Goal: Task Accomplishment & Management: Use online tool/utility

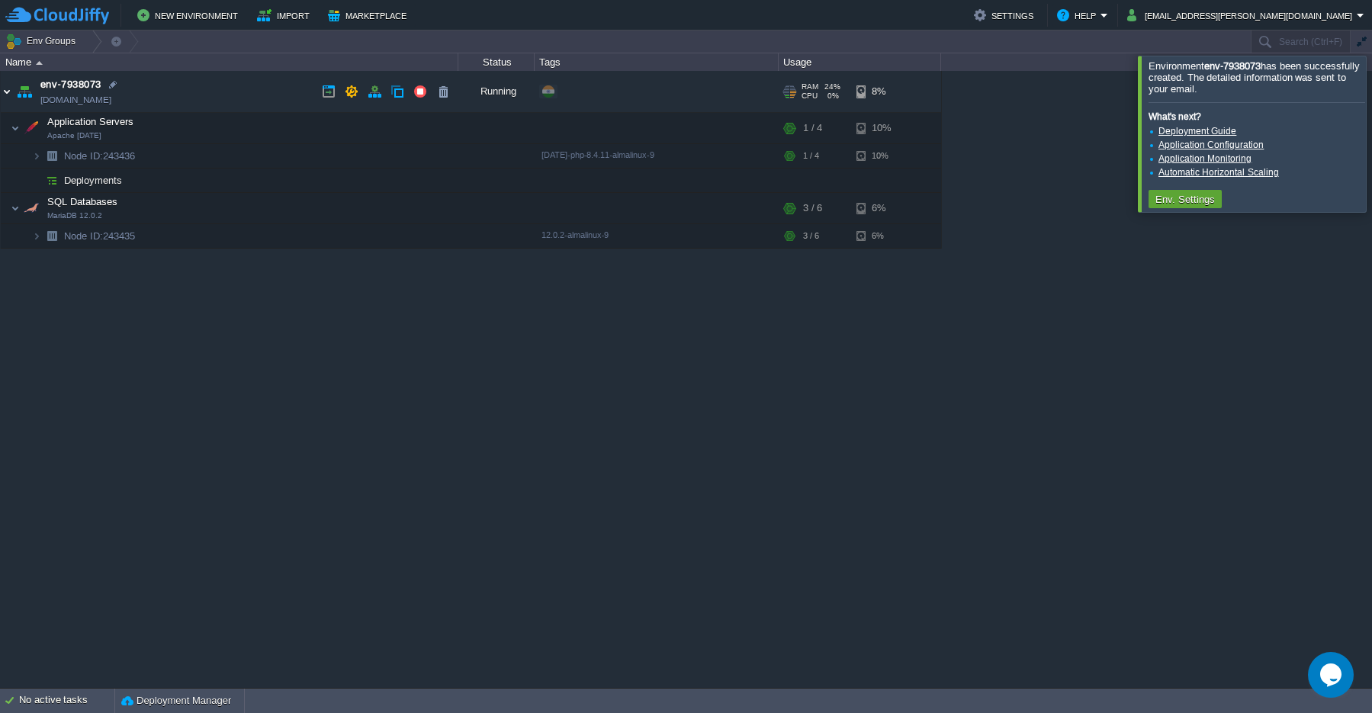
click at [7, 98] on img at bounding box center [7, 91] width 12 height 41
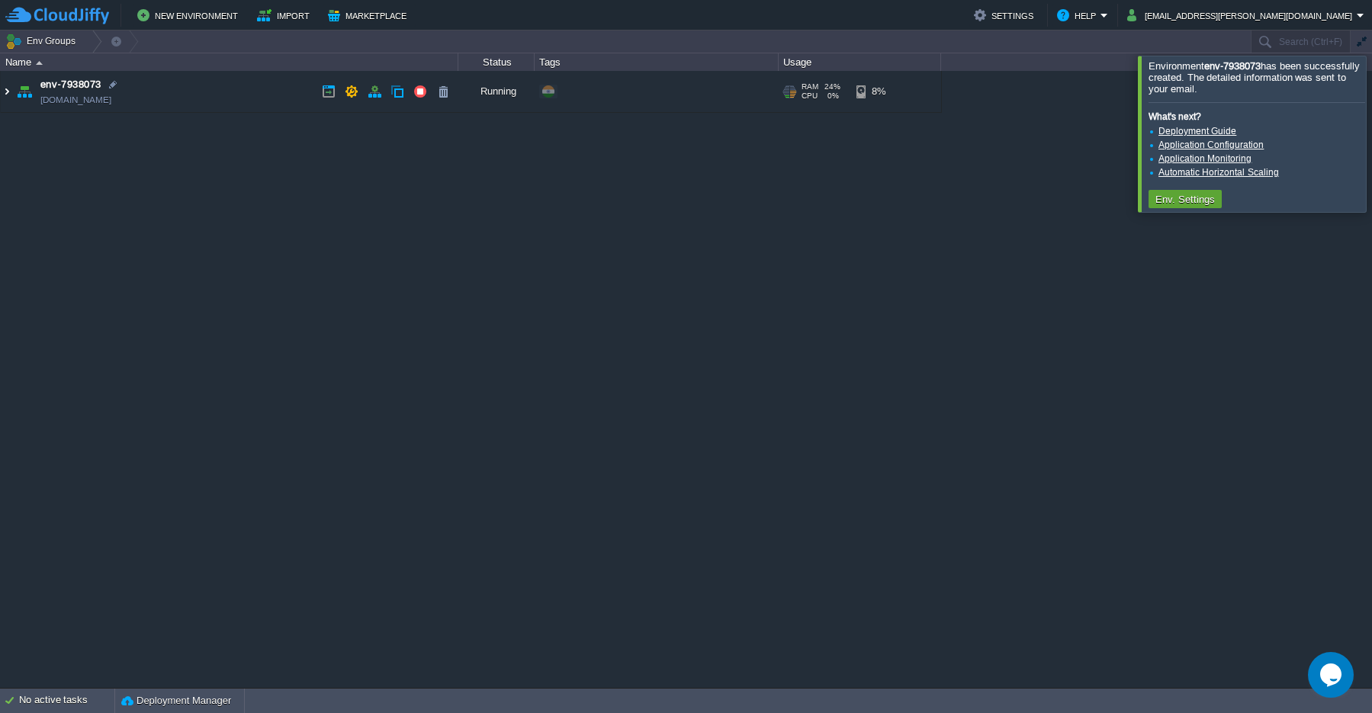
click at [7, 98] on img at bounding box center [7, 91] width 12 height 41
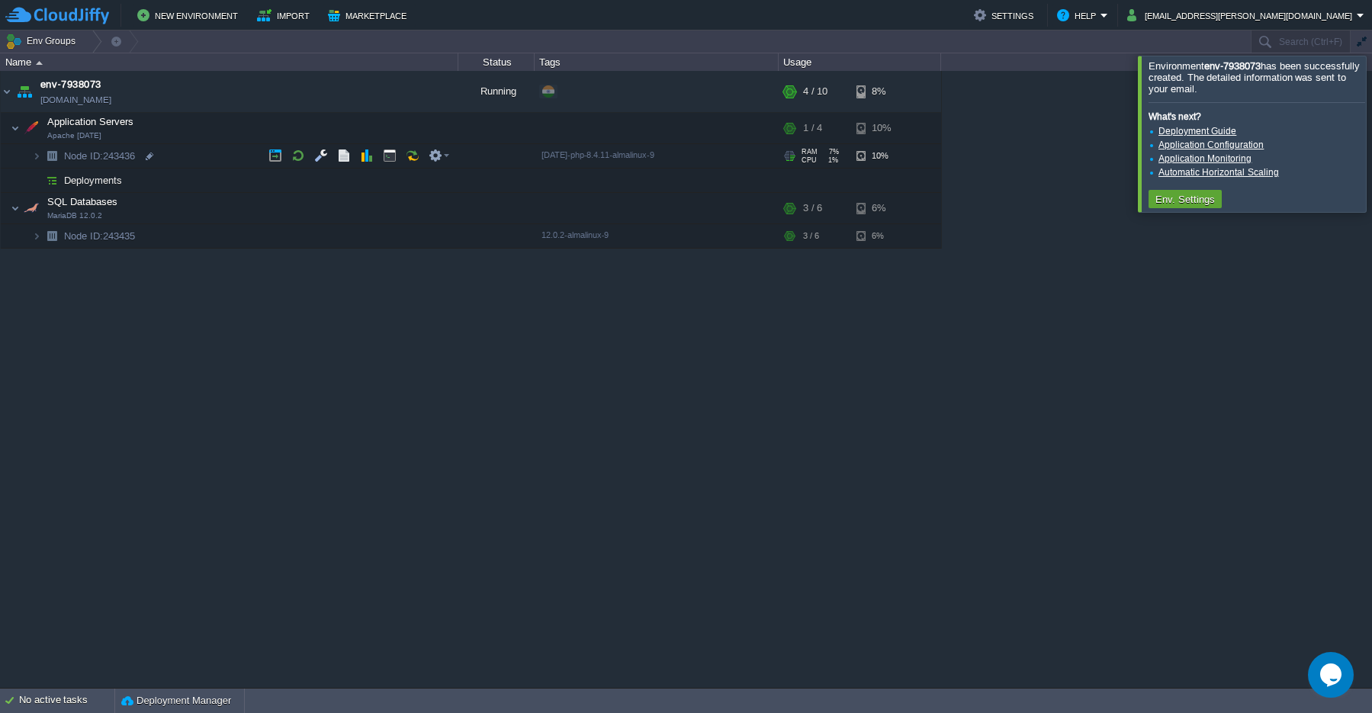
click at [121, 162] on td "Node ID: 243436" at bounding box center [230, 156] width 458 height 24
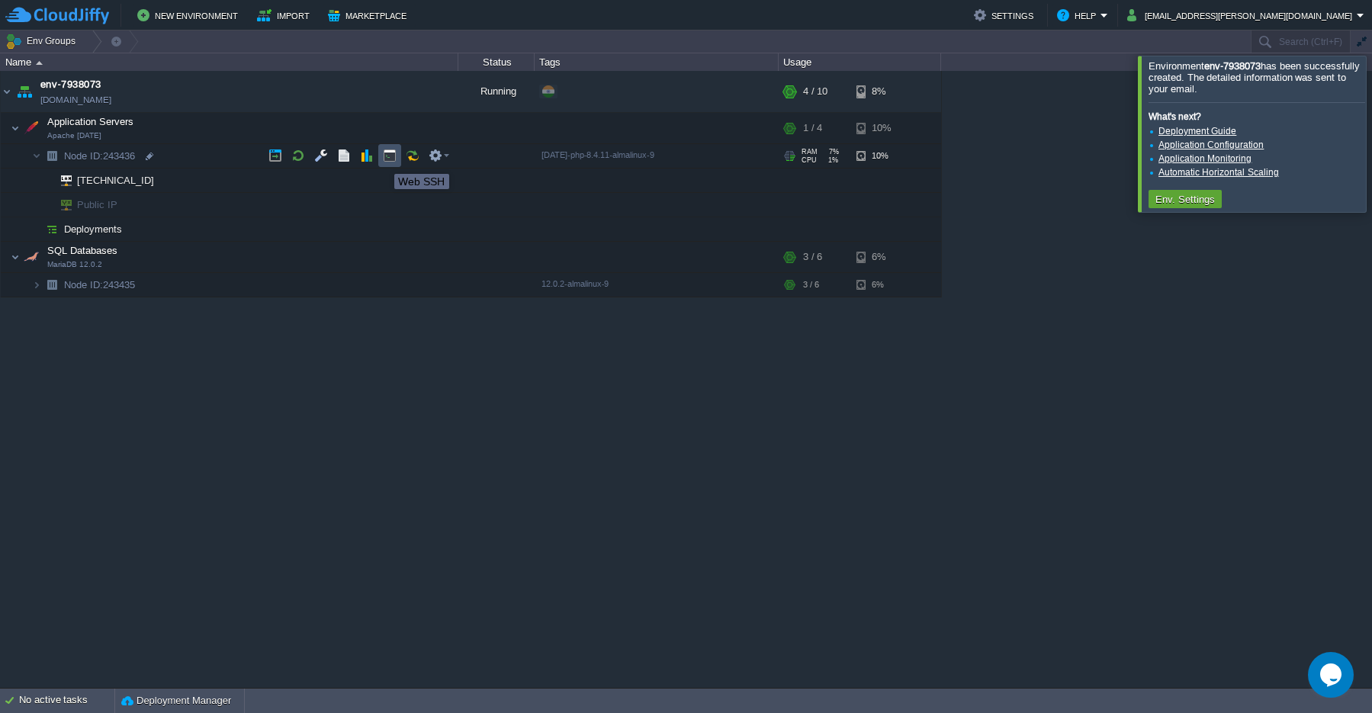
click at [391, 160] on button "button" at bounding box center [390, 156] width 14 height 14
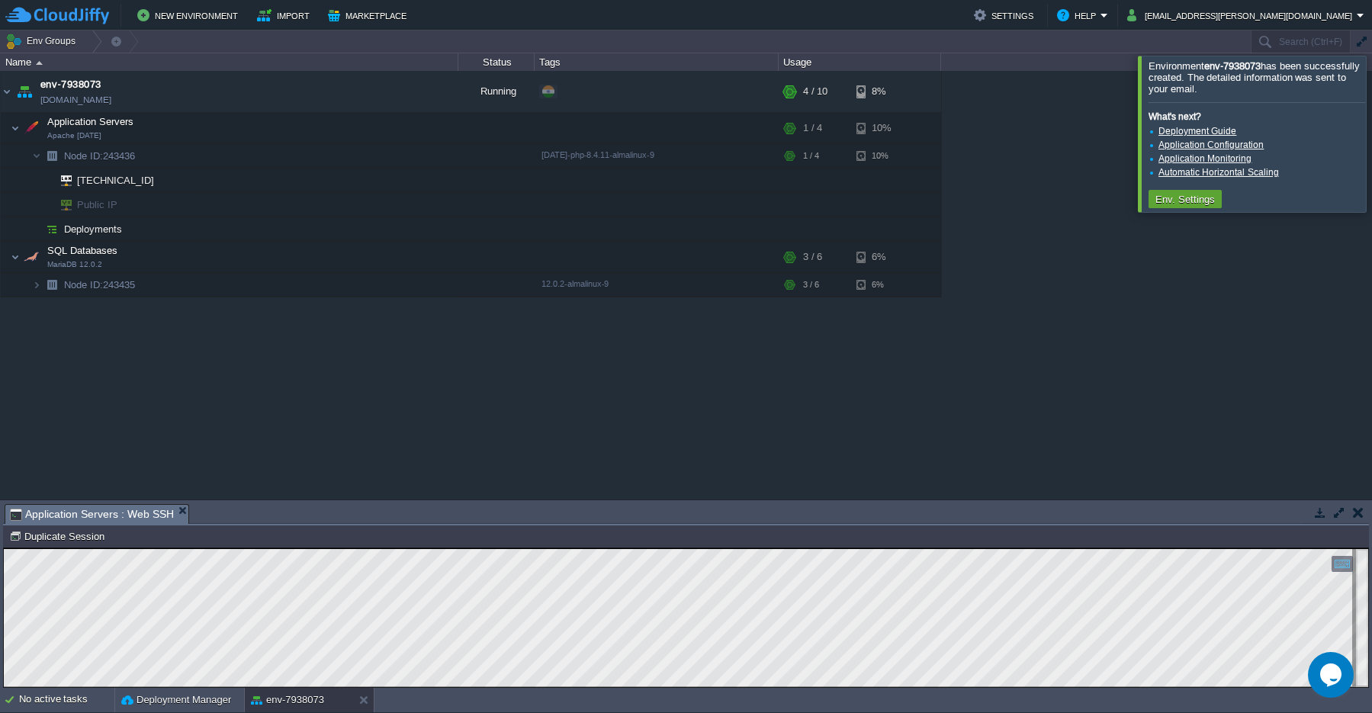
click at [0, 0] on button "button" at bounding box center [0, 0] width 0 height 0
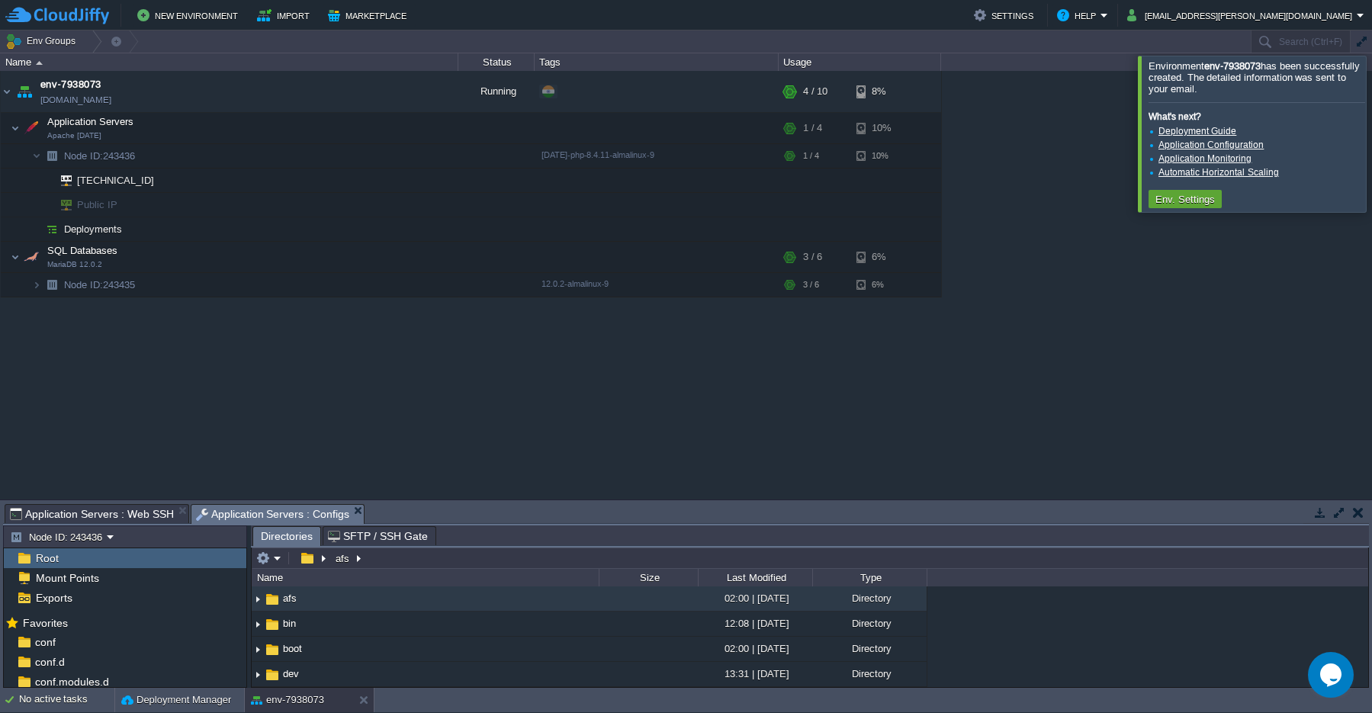
click at [1335, 518] on button "button" at bounding box center [1339, 513] width 14 height 14
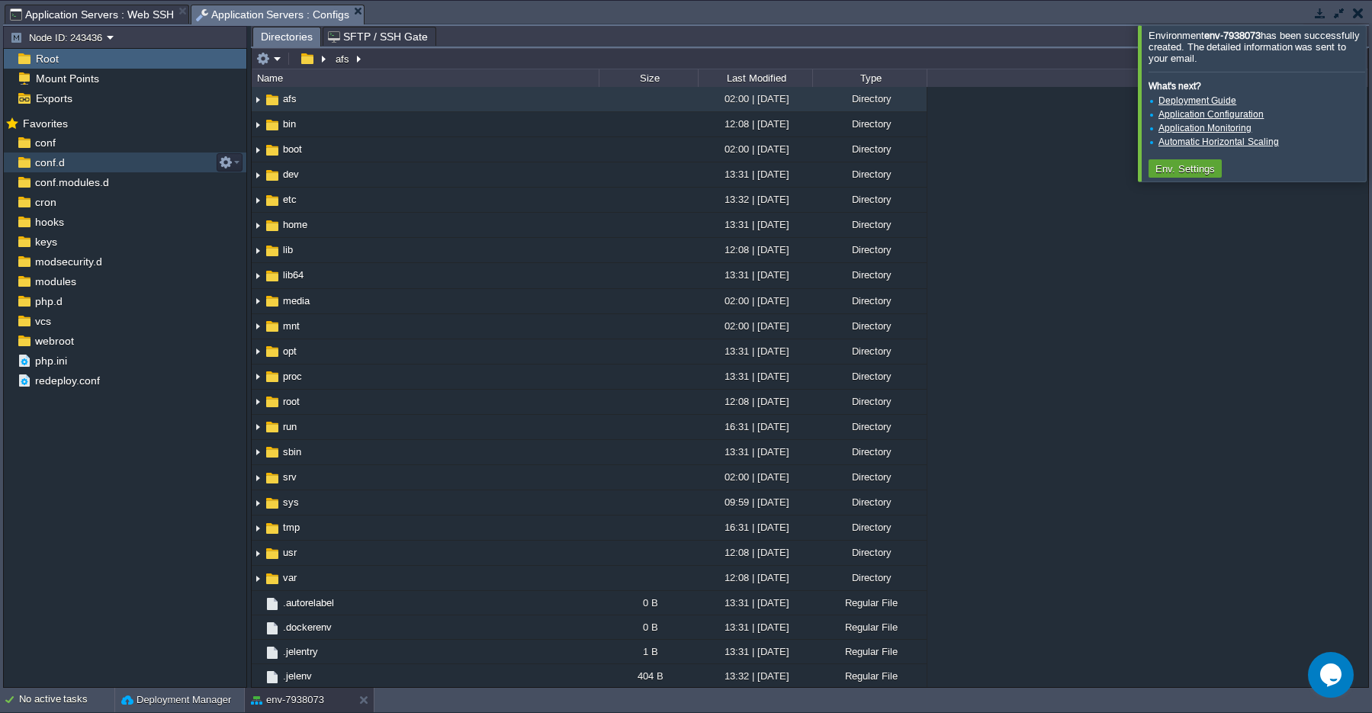
click at [52, 170] on div "conf.d" at bounding box center [125, 163] width 243 height 20
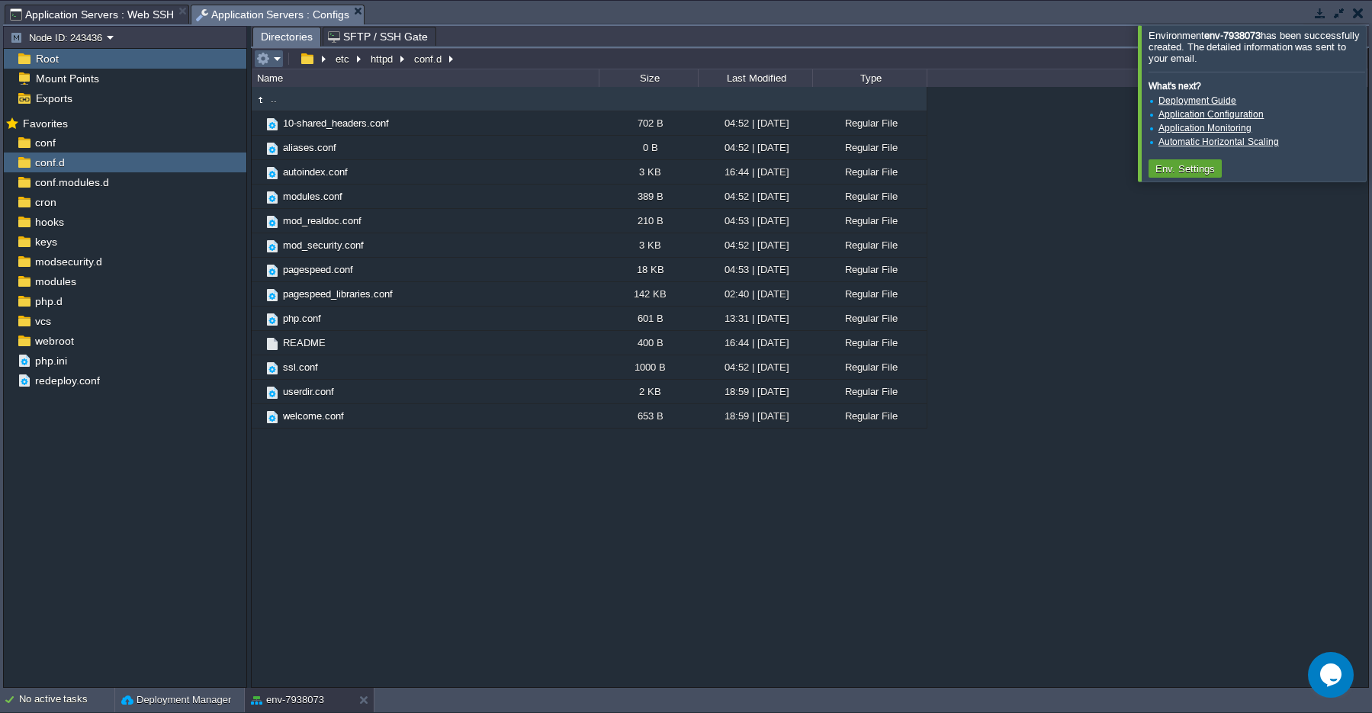
click at [278, 59] on em at bounding box center [268, 59] width 25 height 14
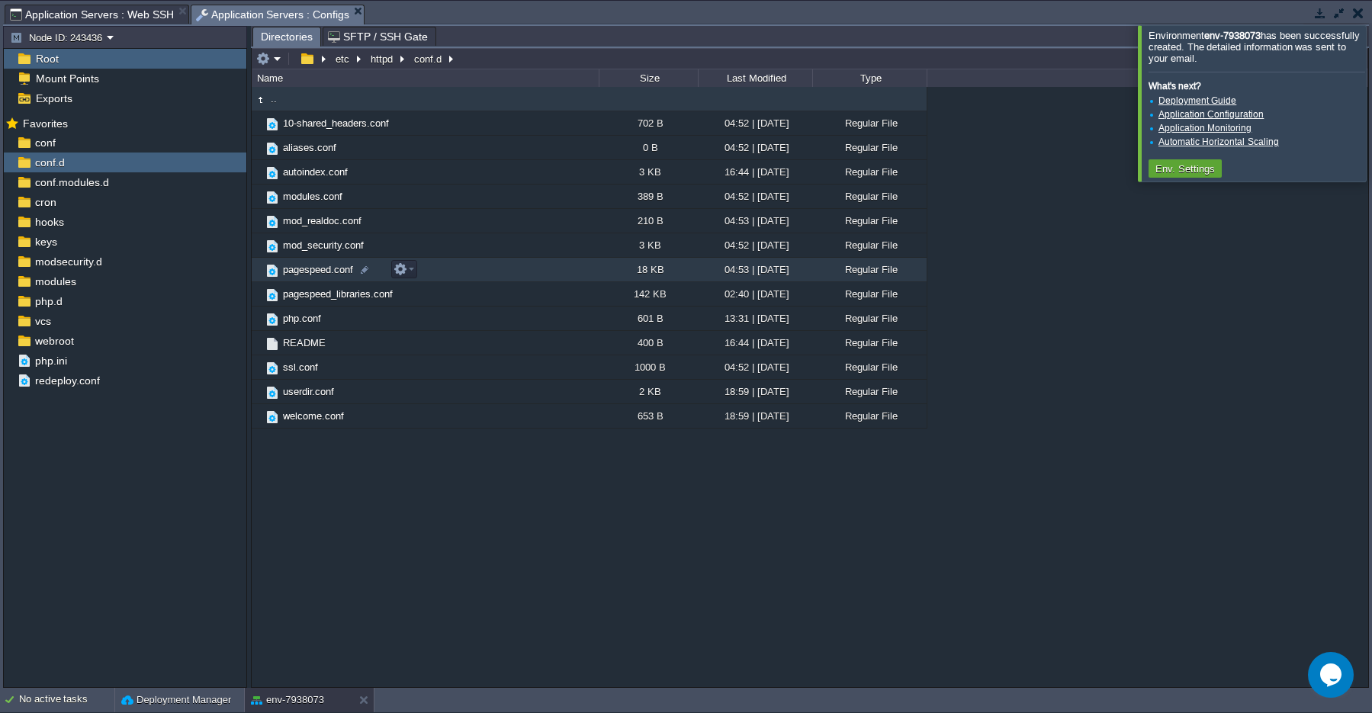
click at [286, 271] on span "pagespeed.conf" at bounding box center [318, 269] width 75 height 13
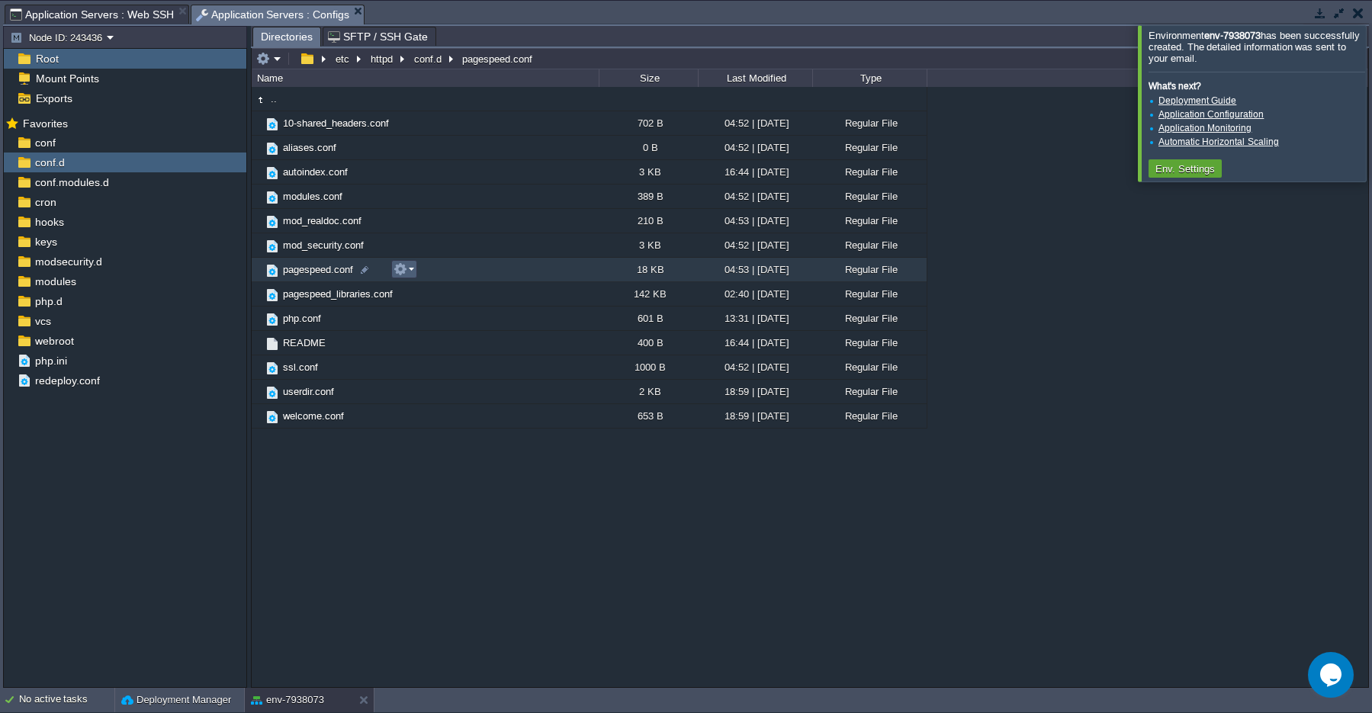
click at [408, 274] on em at bounding box center [404, 269] width 21 height 14
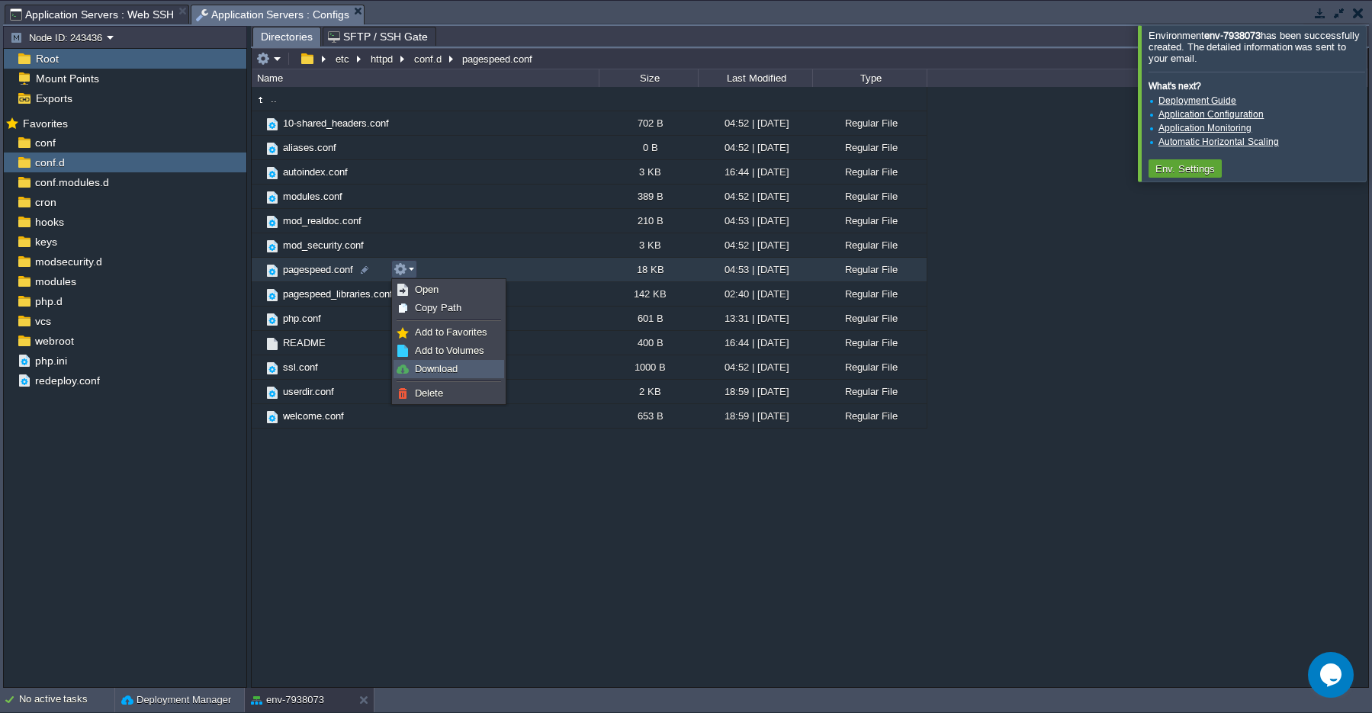
click at [431, 370] on span "Download" at bounding box center [436, 368] width 43 height 11
